Goal: Navigation & Orientation: Find specific page/section

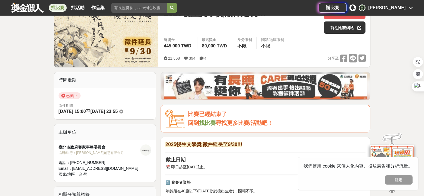
scroll to position [84, 0]
